Goal: Navigation & Orientation: Understand site structure

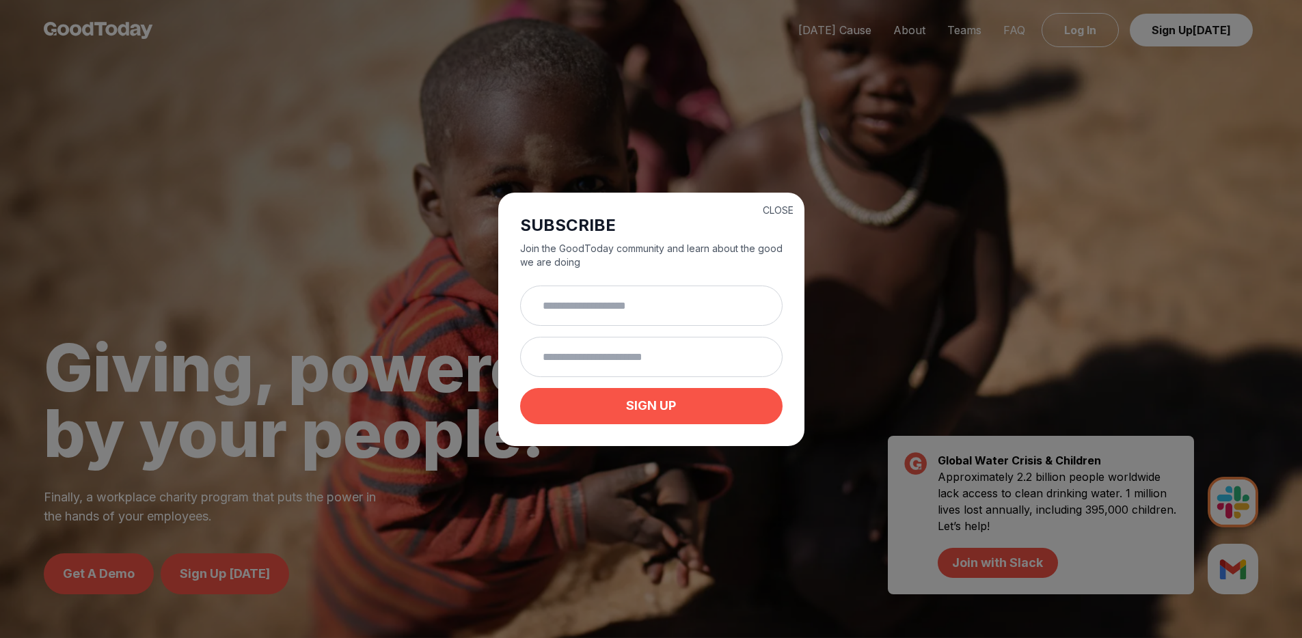
click at [783, 206] on button "CLOSE" at bounding box center [778, 211] width 31 height 14
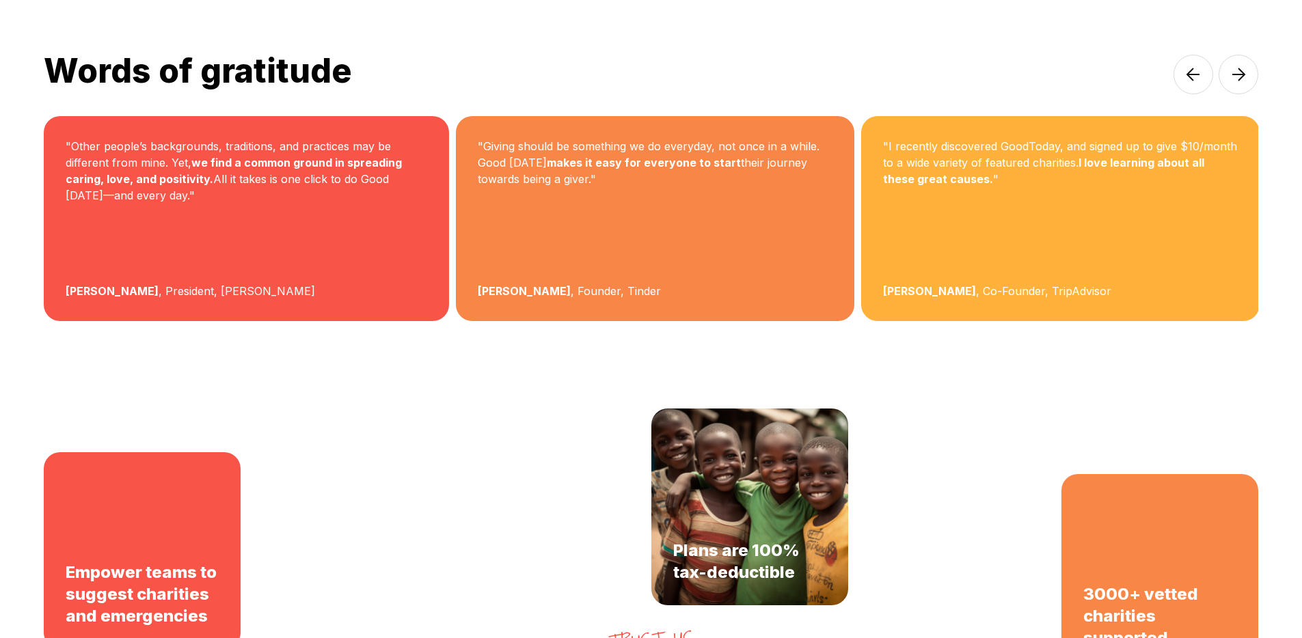
scroll to position [2454, 0]
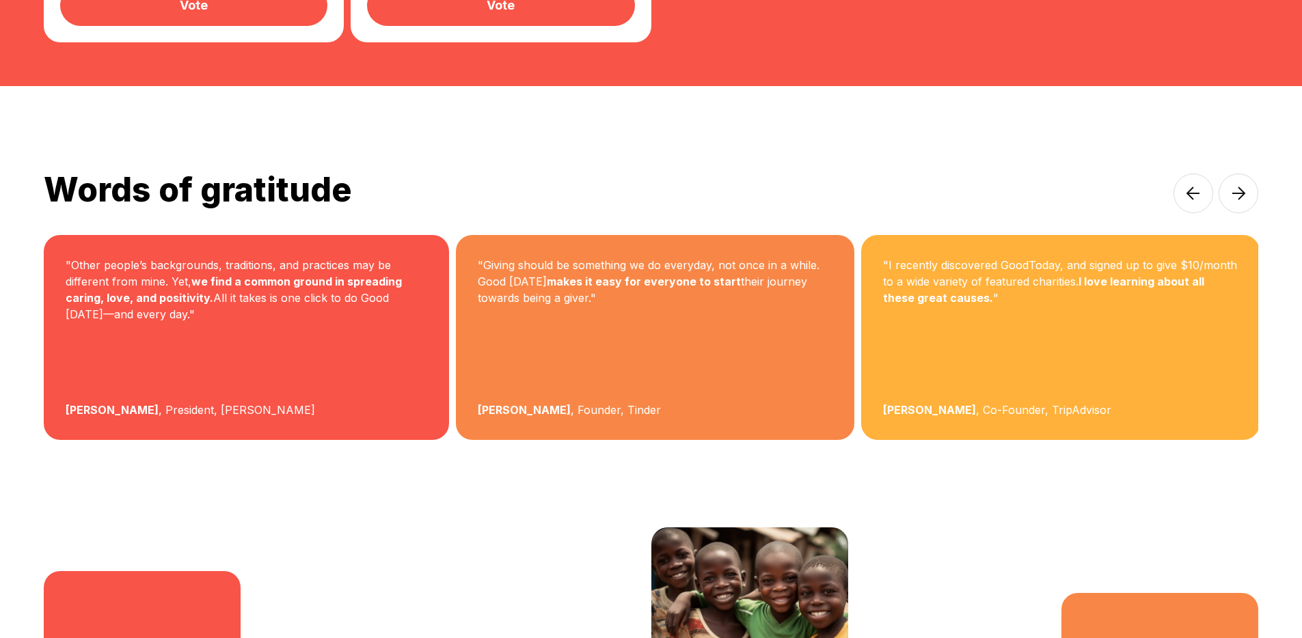
click at [1233, 174] on img at bounding box center [1238, 194] width 40 height 40
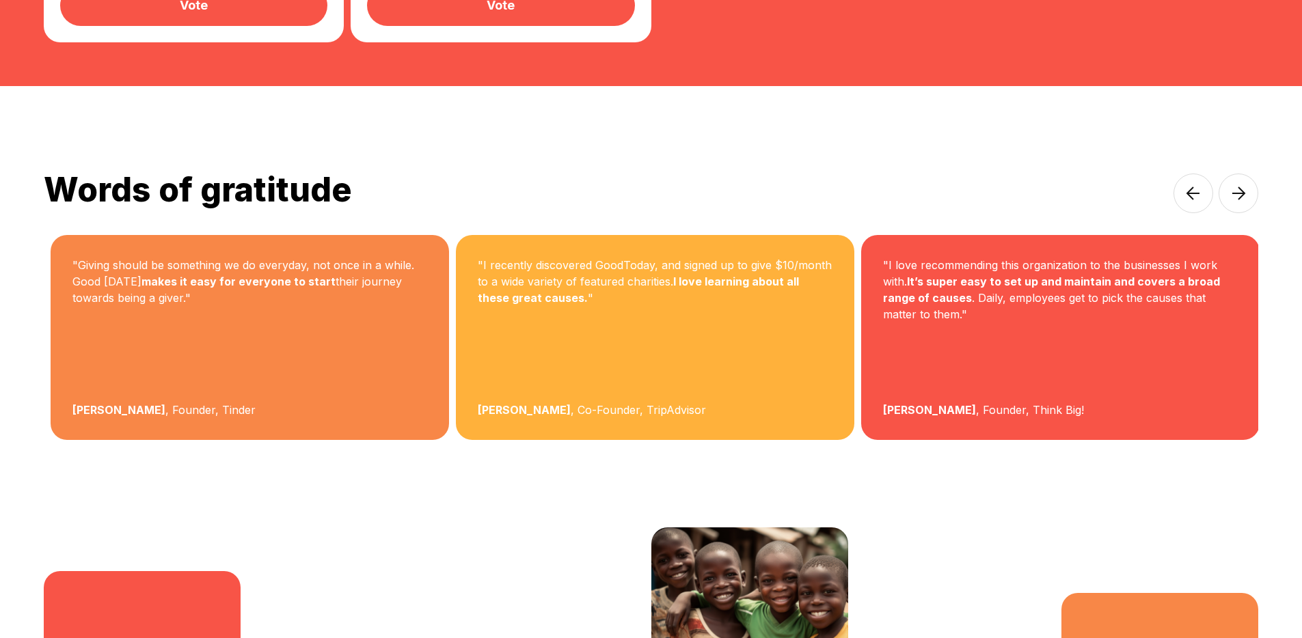
click at [1233, 174] on img at bounding box center [1238, 194] width 40 height 40
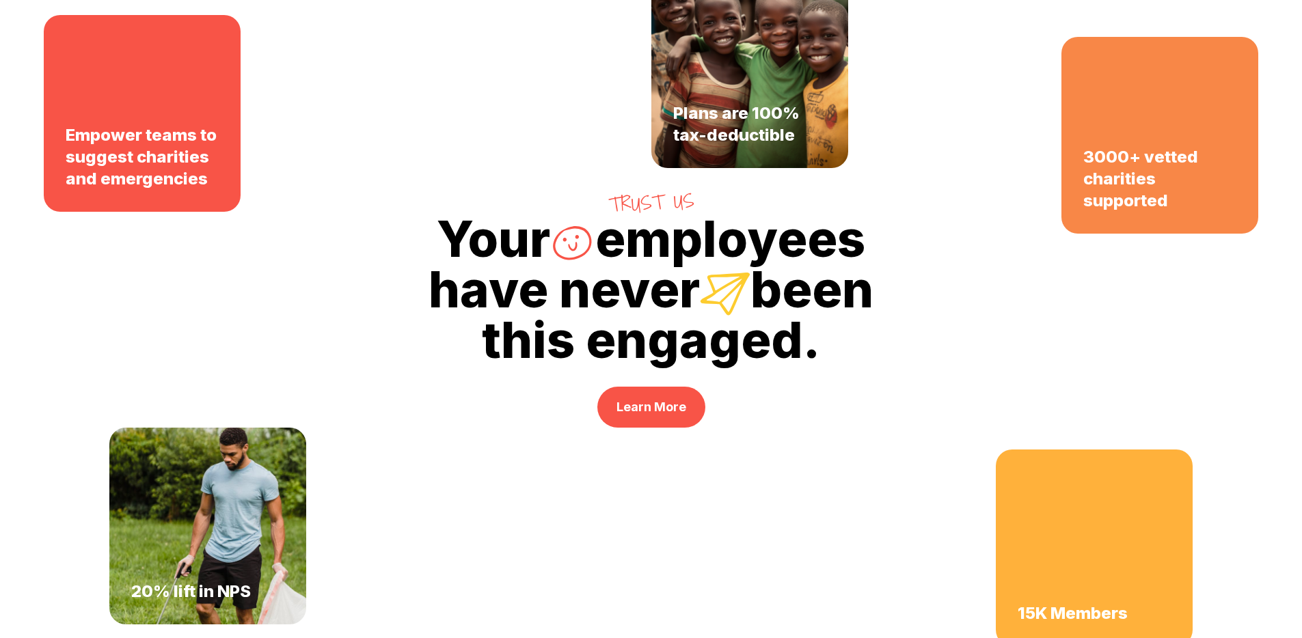
scroll to position [3011, 0]
click at [672, 386] on link "Learn More" at bounding box center [651, 406] width 108 height 41
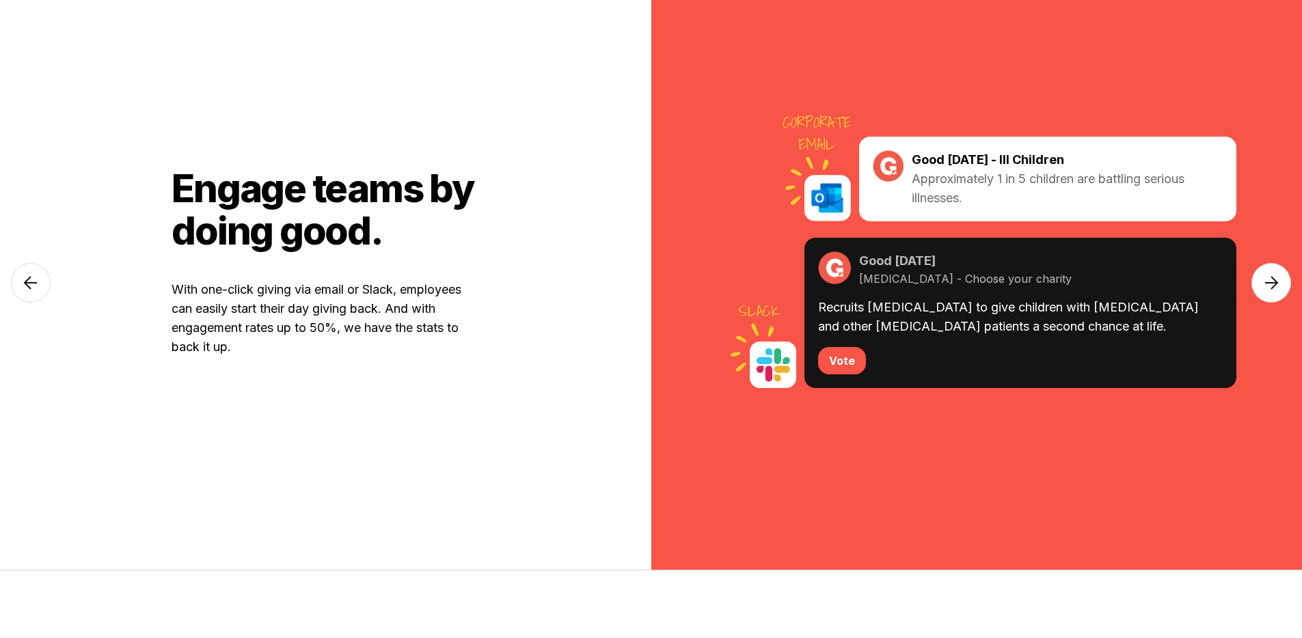
scroll to position [689, 0]
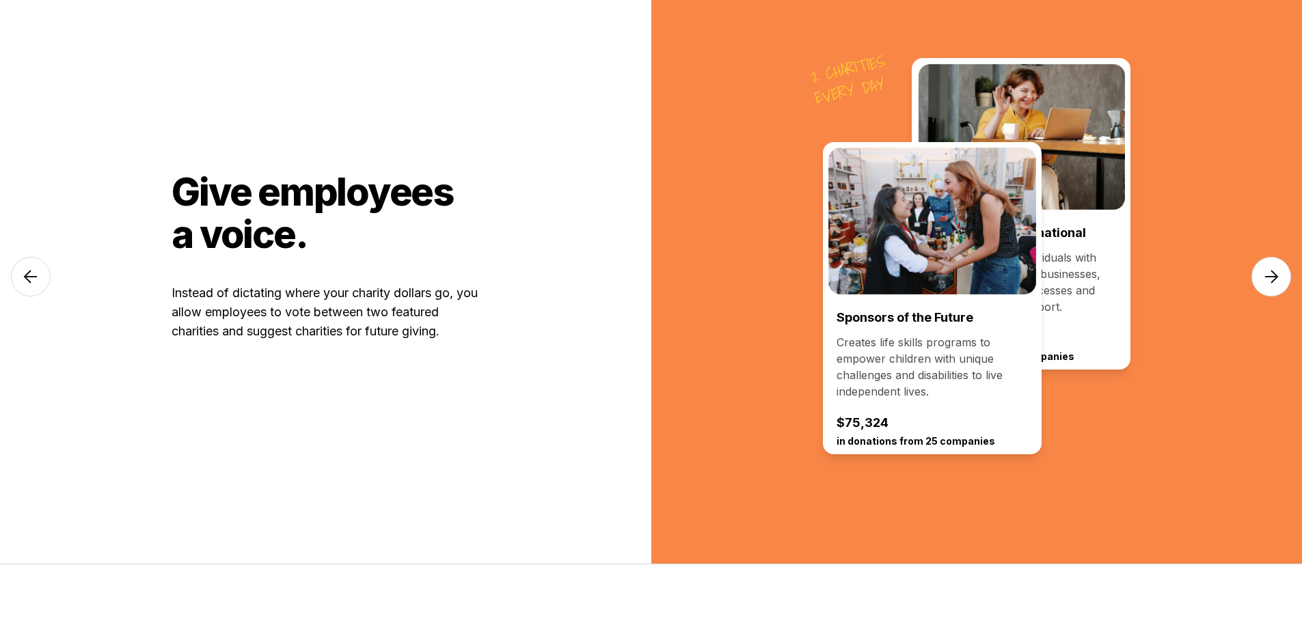
click at [29, 281] on img at bounding box center [31, 277] width 40 height 40
click at [1259, 273] on img at bounding box center [1271, 277] width 40 height 40
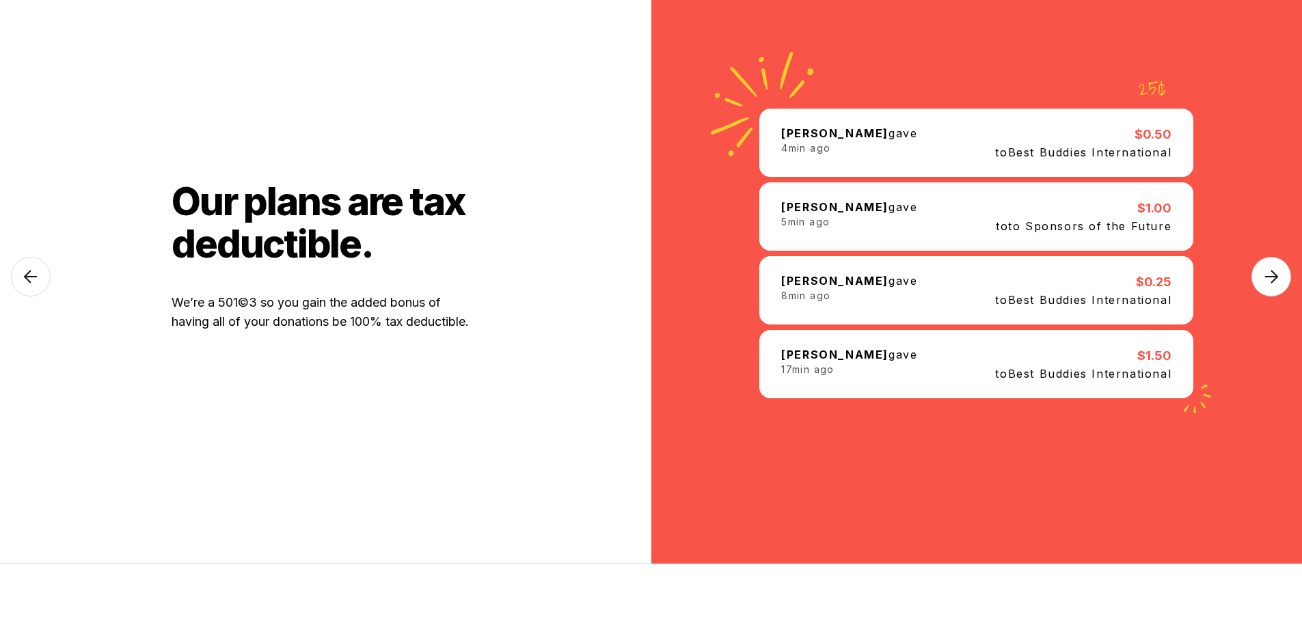
click at [1281, 268] on img at bounding box center [1271, 277] width 40 height 40
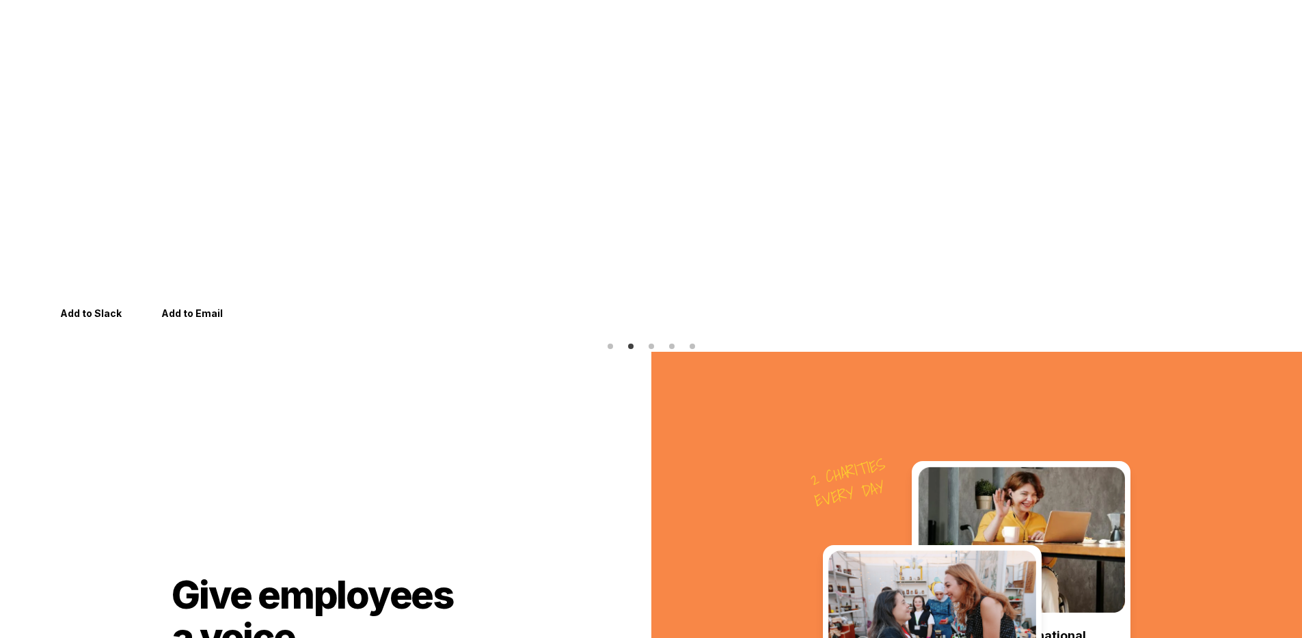
scroll to position [0, 0]
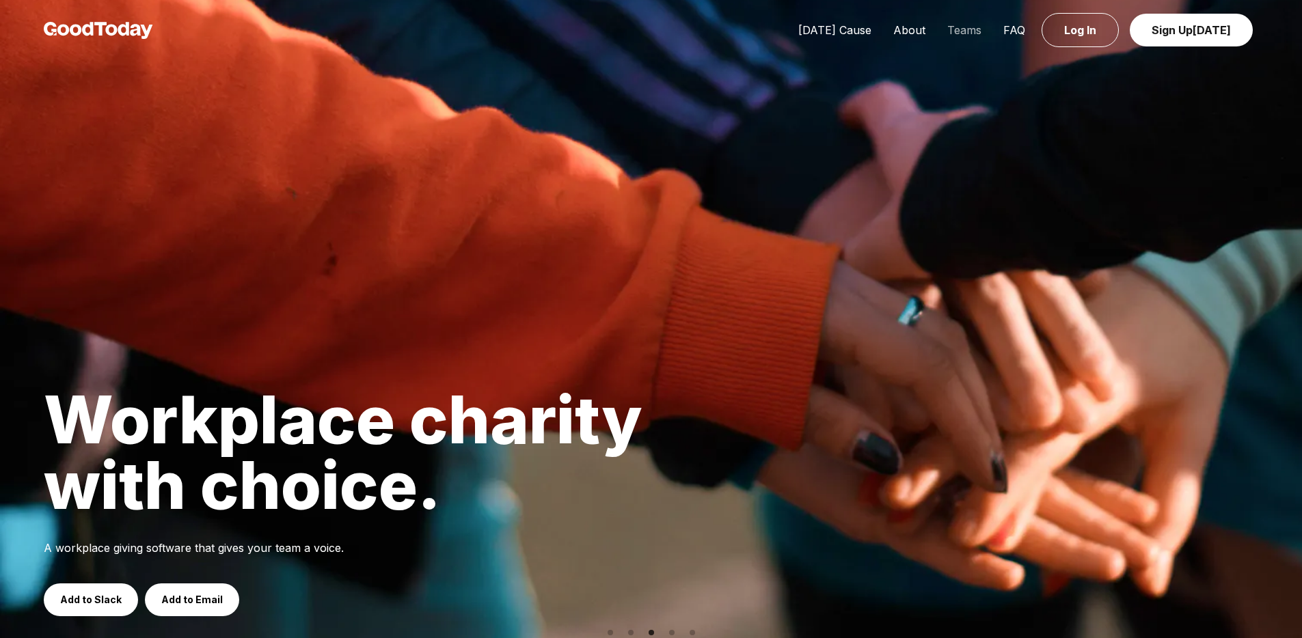
click at [952, 36] on link "Teams" at bounding box center [964, 30] width 56 height 14
click at [932, 33] on link "About" at bounding box center [909, 30] width 54 height 14
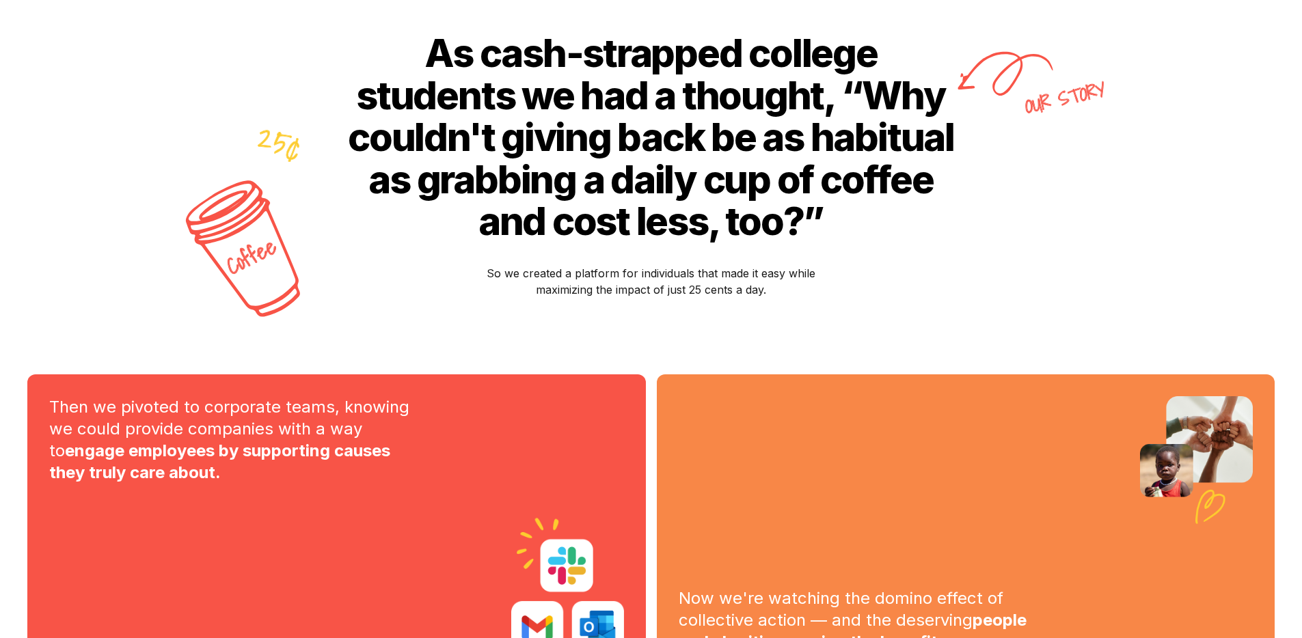
scroll to position [599, 0]
